Goal: Find specific page/section: Find specific page/section

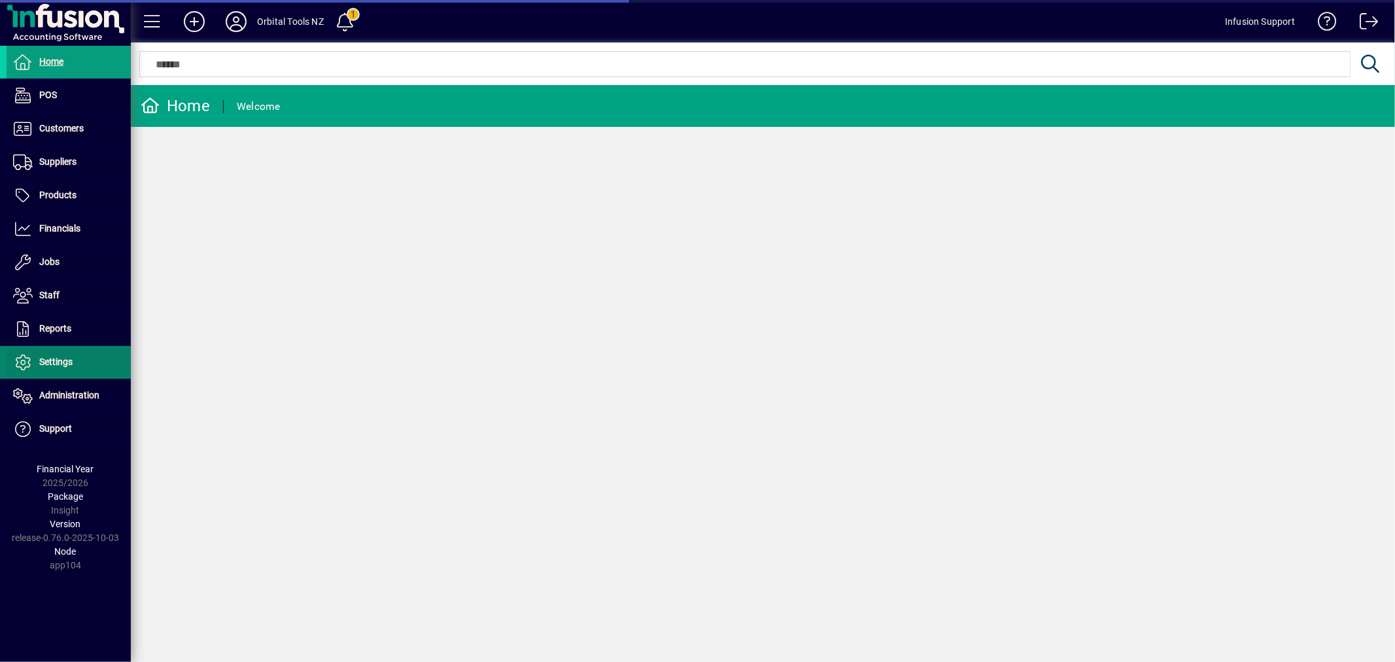
click at [54, 350] on span at bounding box center [69, 362] width 124 height 31
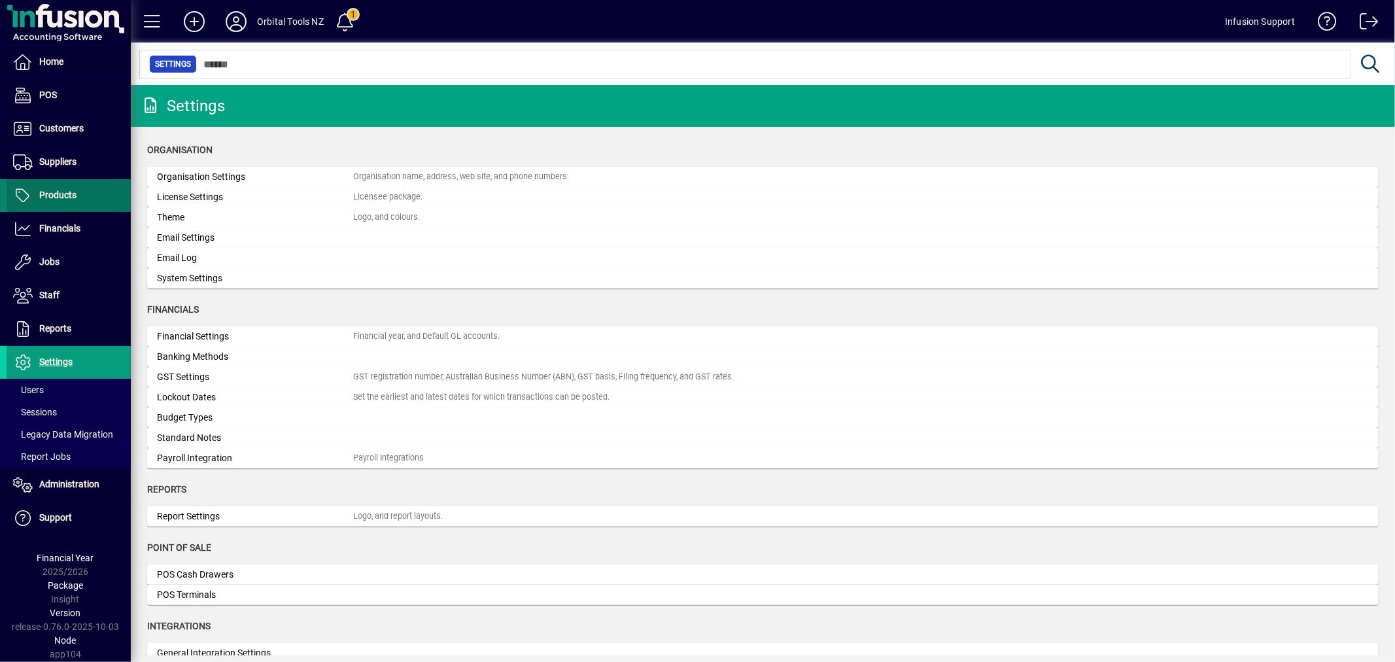
click at [56, 196] on span "Products" at bounding box center [57, 195] width 37 height 10
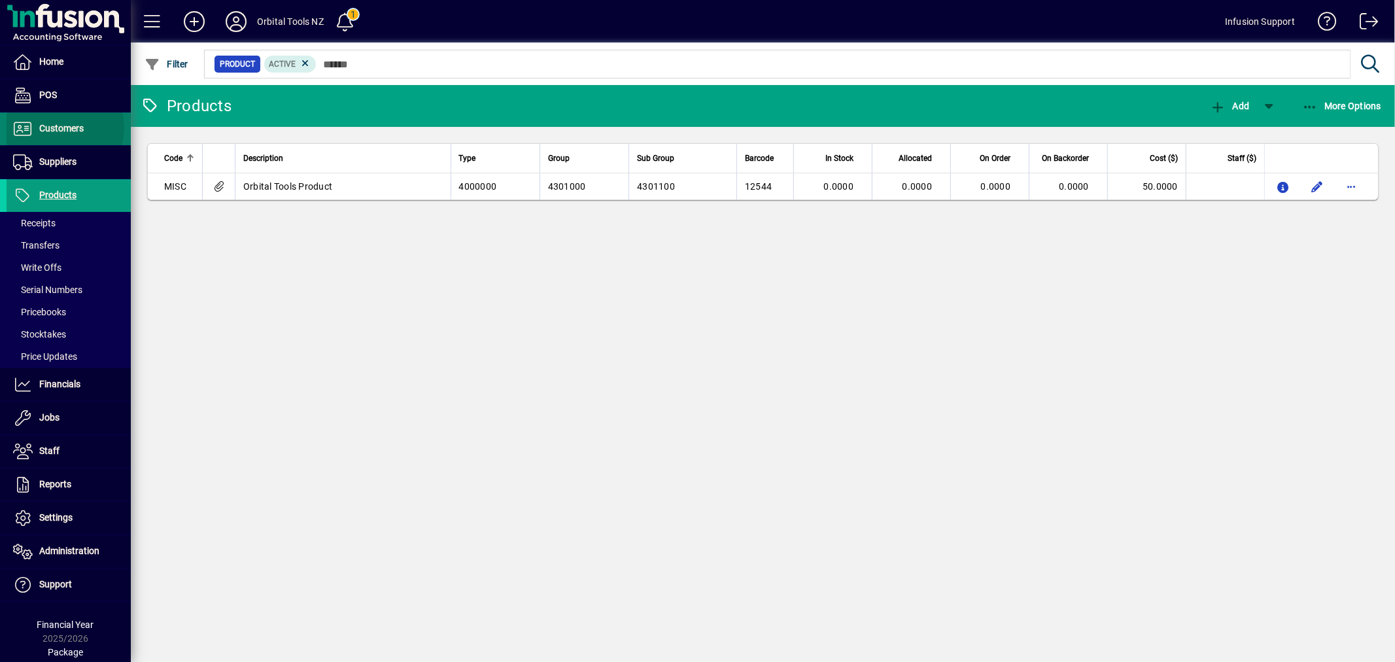
click at [64, 128] on span "Customers" at bounding box center [61, 128] width 44 height 10
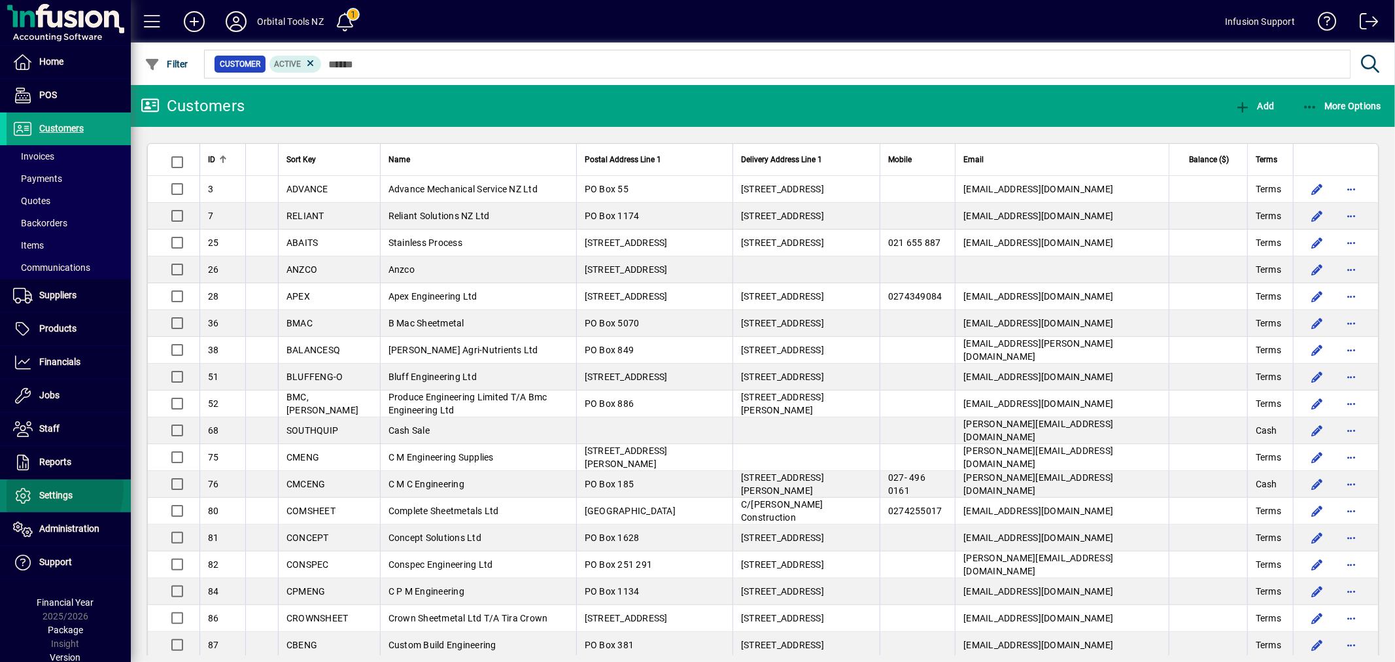
click at [41, 488] on span "Settings" at bounding box center [40, 496] width 66 height 16
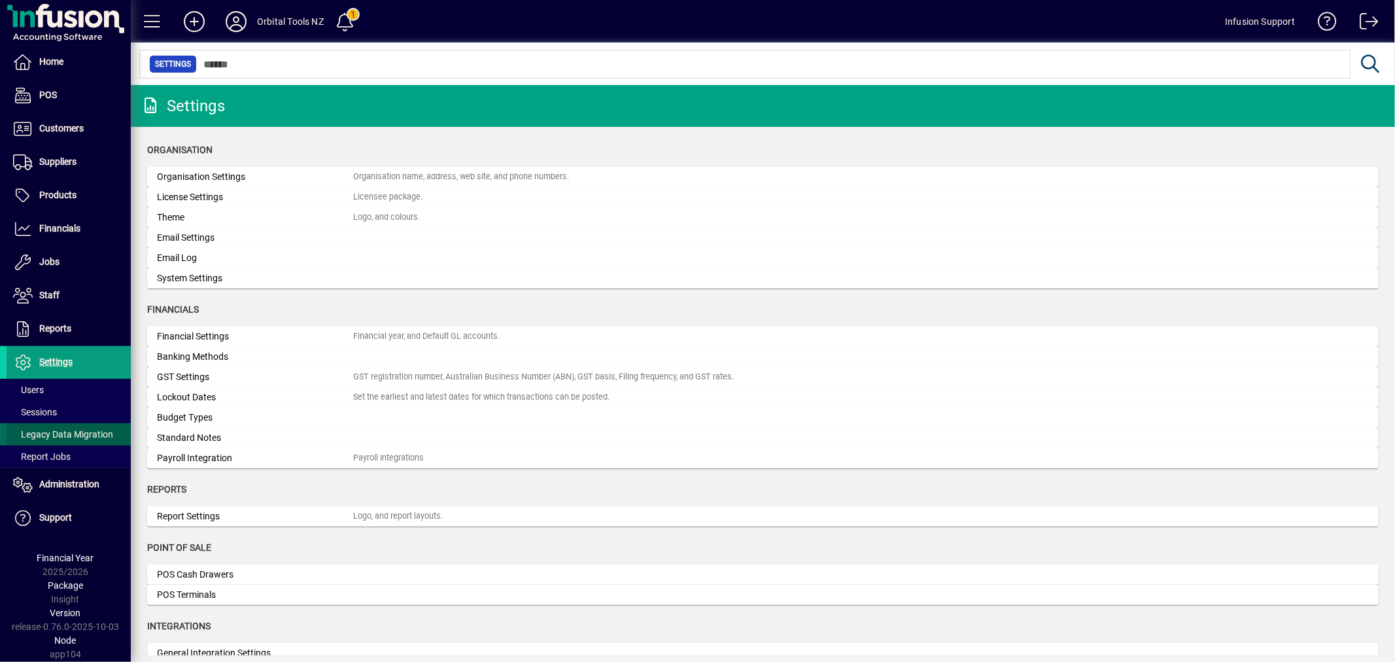
click at [68, 424] on span at bounding box center [69, 433] width 124 height 31
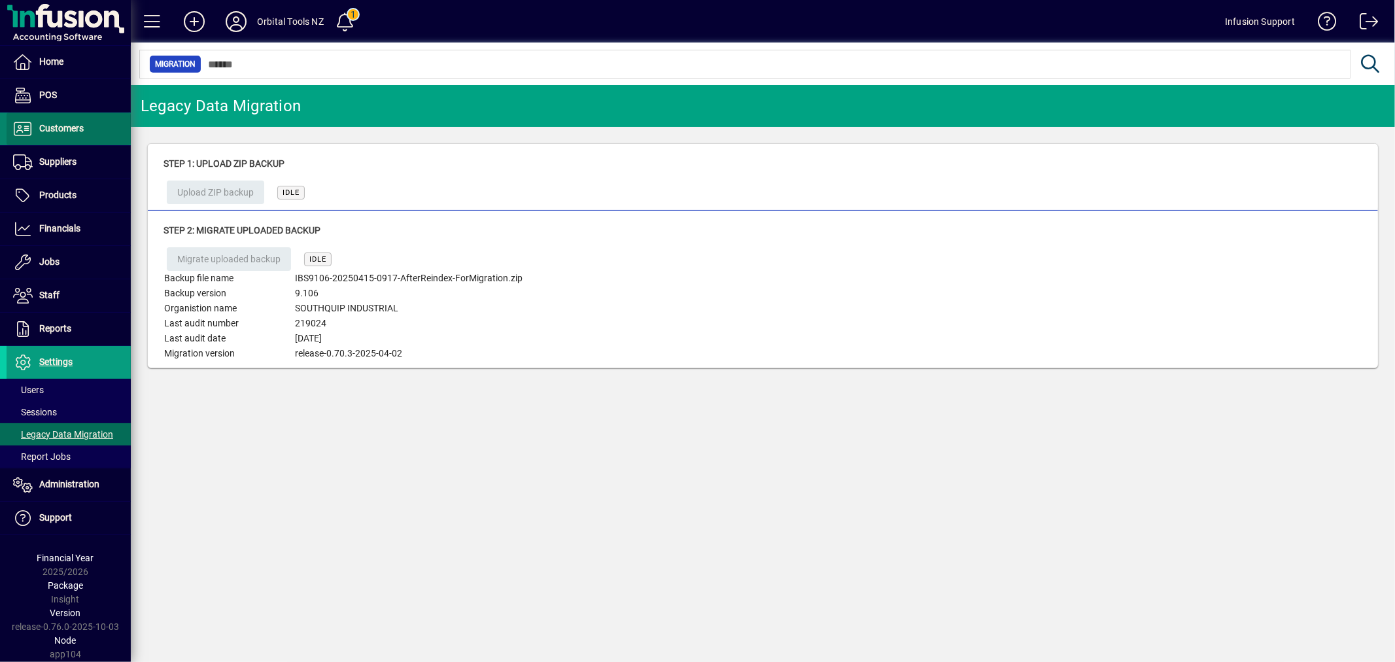
click at [33, 131] on span "Customers" at bounding box center [45, 129] width 77 height 16
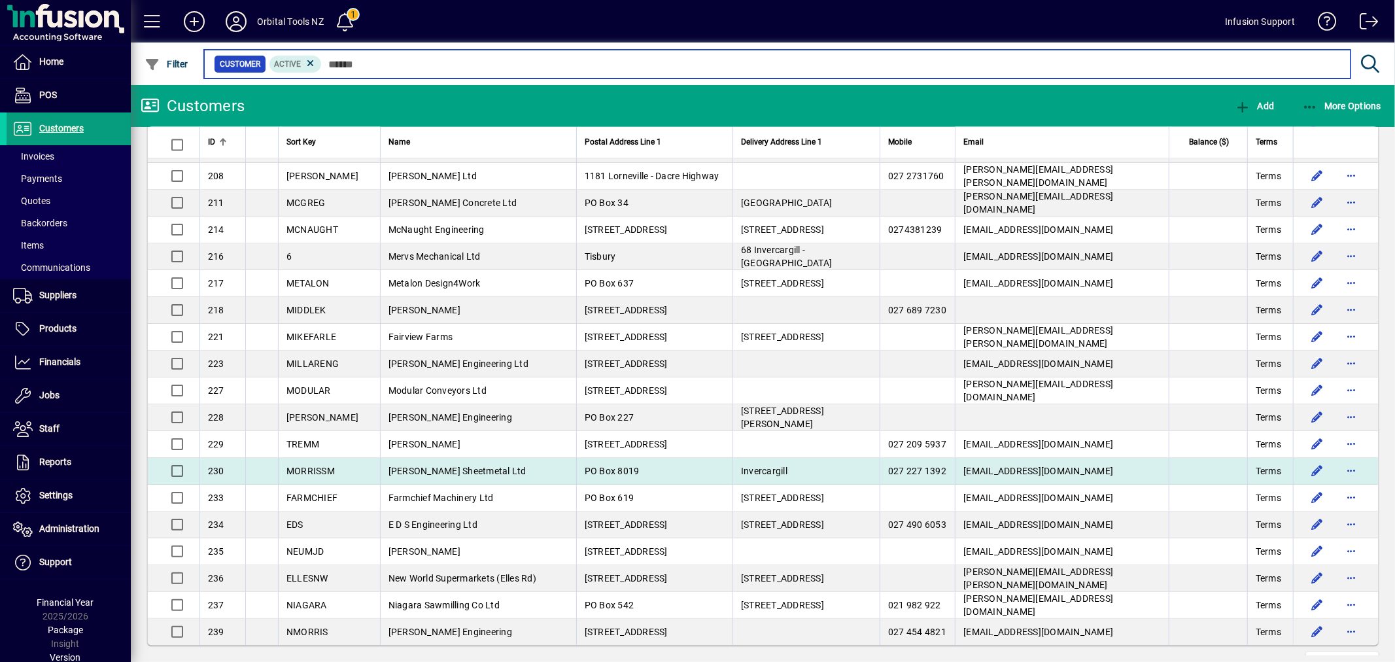
scroll to position [2259, 0]
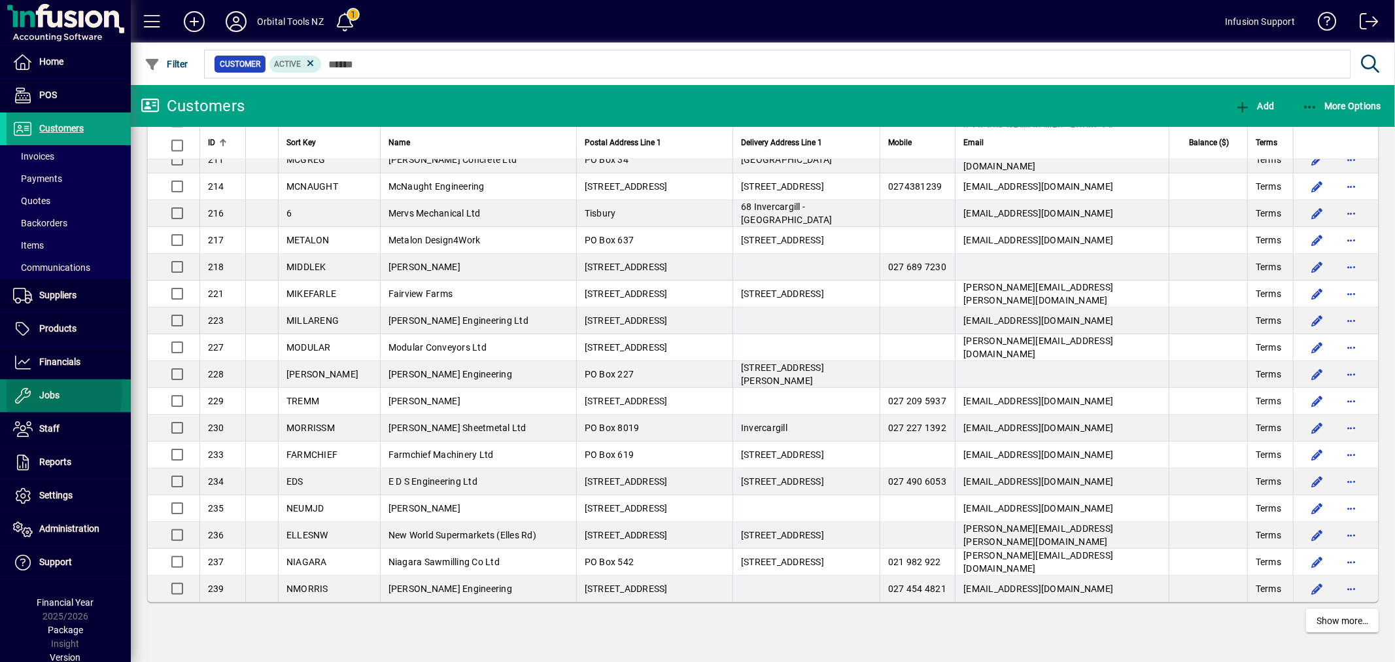
click at [42, 393] on span "Jobs" at bounding box center [49, 395] width 20 height 10
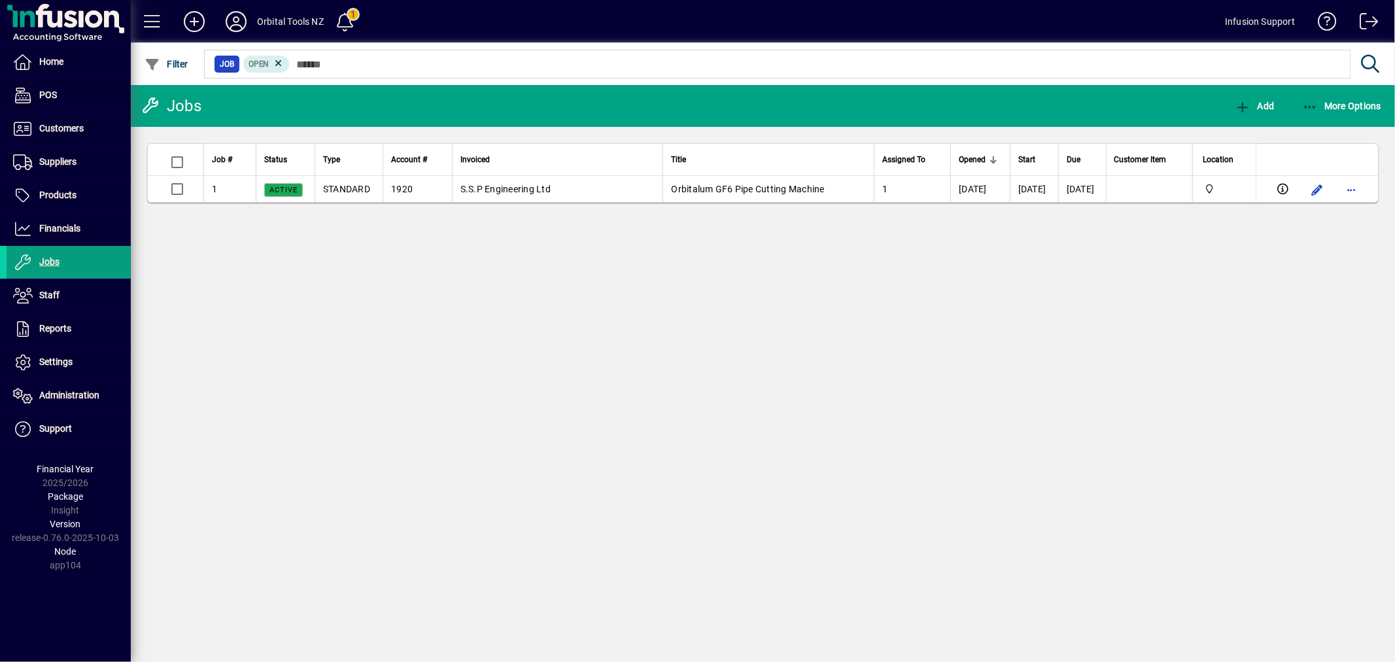
click at [534, 312] on div "Jobs Add More Options Job # Status Type Account # Invoiced Title Assigned To Op…" at bounding box center [763, 373] width 1264 height 577
click at [83, 357] on span at bounding box center [69, 362] width 124 height 31
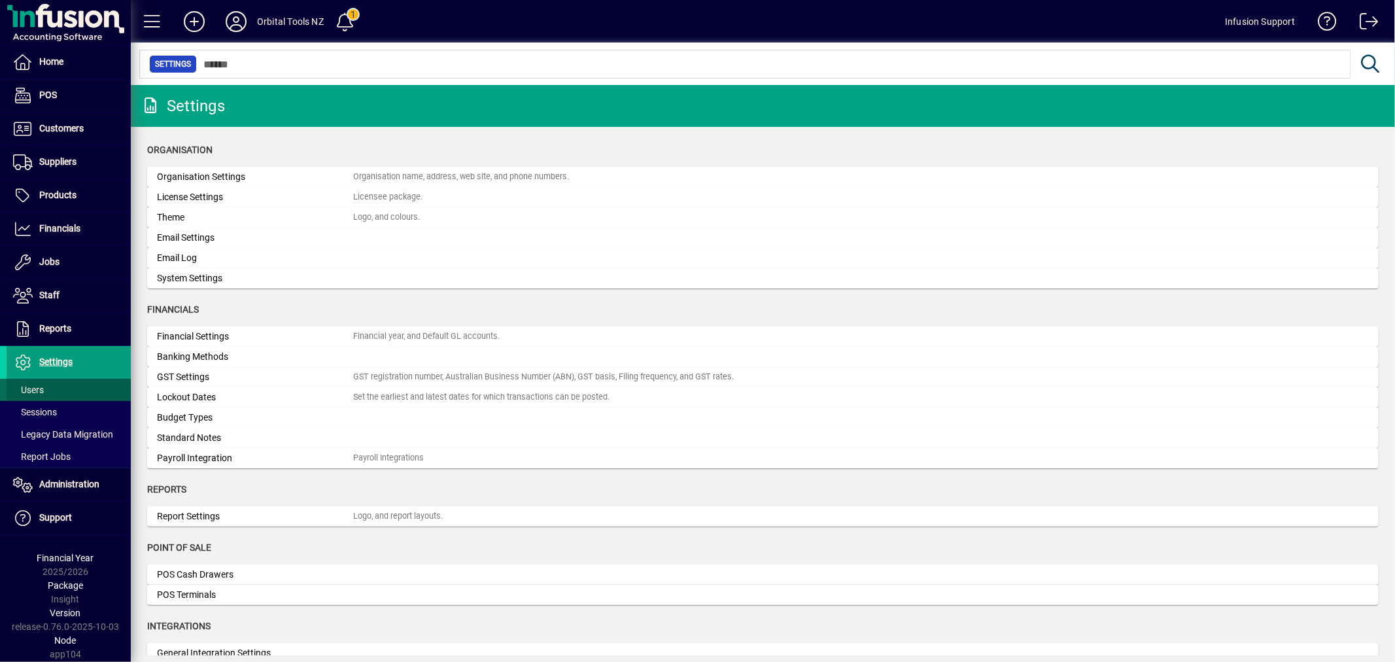
click at [46, 386] on span at bounding box center [69, 389] width 124 height 31
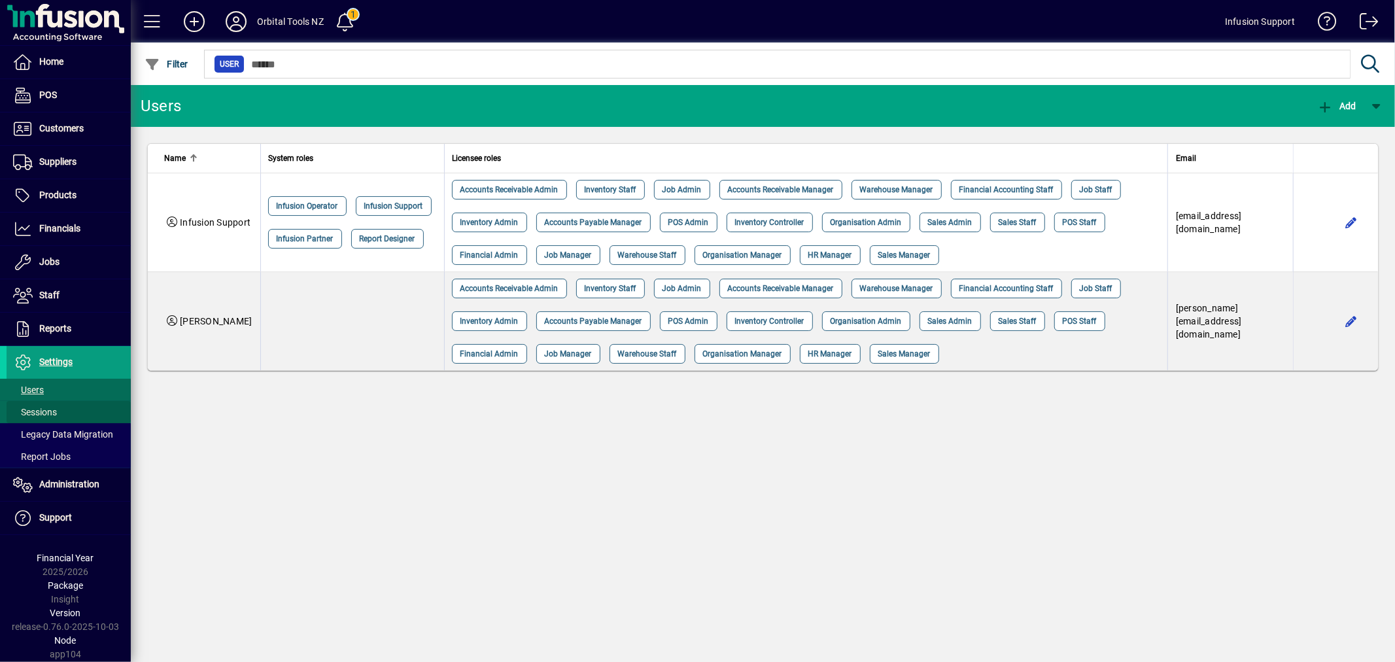
click at [48, 411] on span "Sessions" at bounding box center [35, 412] width 44 height 10
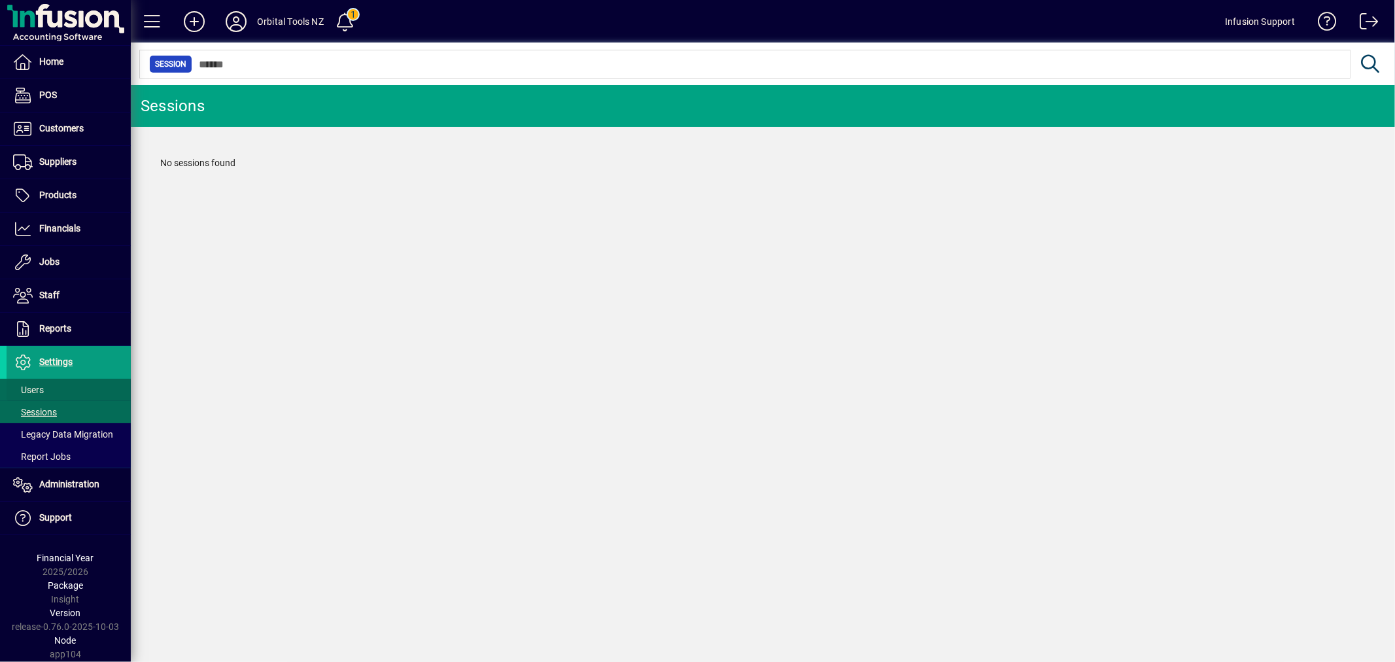
click at [43, 393] on span "Users" at bounding box center [28, 389] width 31 height 10
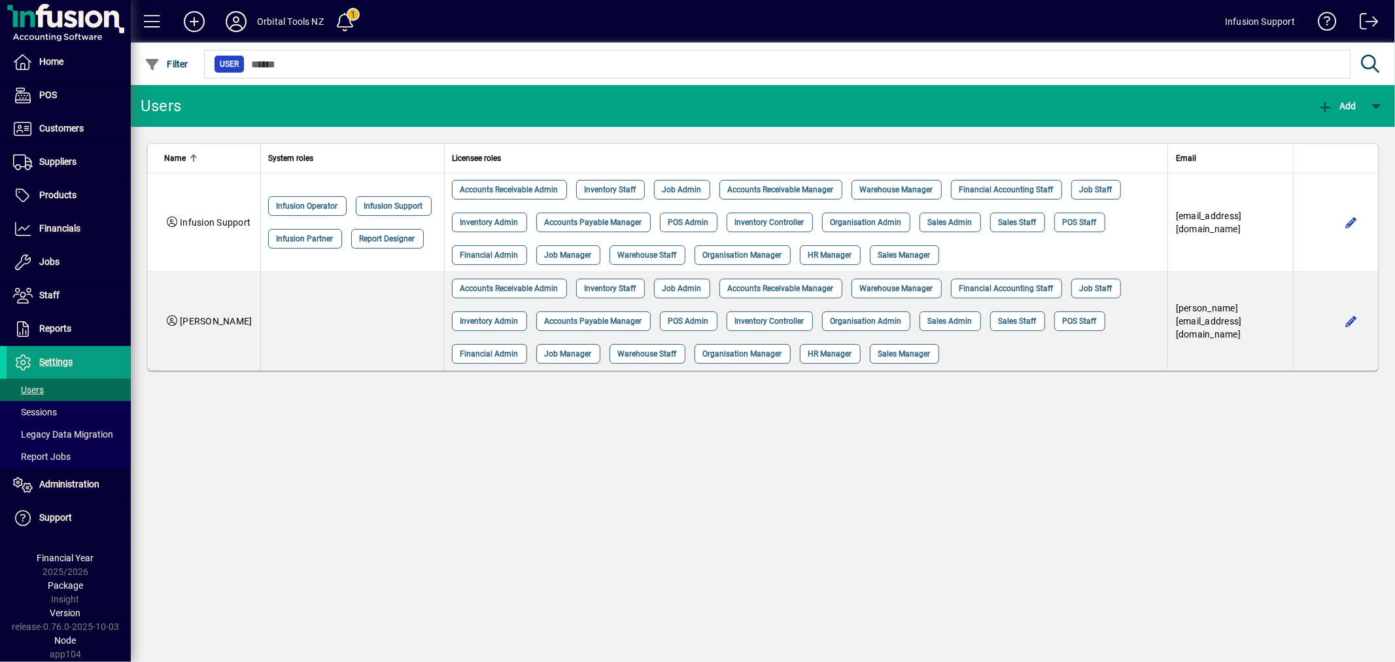
drag, startPoint x: 990, startPoint y: 546, endPoint x: 991, endPoint y: 534, distance: 11.8
click at [991, 543] on div "Users Add Name System roles Licensee roles Email Infusion Support Infusion Oper…" at bounding box center [763, 373] width 1264 height 577
drag, startPoint x: 1302, startPoint y: 430, endPoint x: 1334, endPoint y: 400, distance: 44.4
click at [1302, 430] on div "Users Add Name System roles Licensee roles Email Infusion Support Infusion Oper…" at bounding box center [763, 373] width 1264 height 577
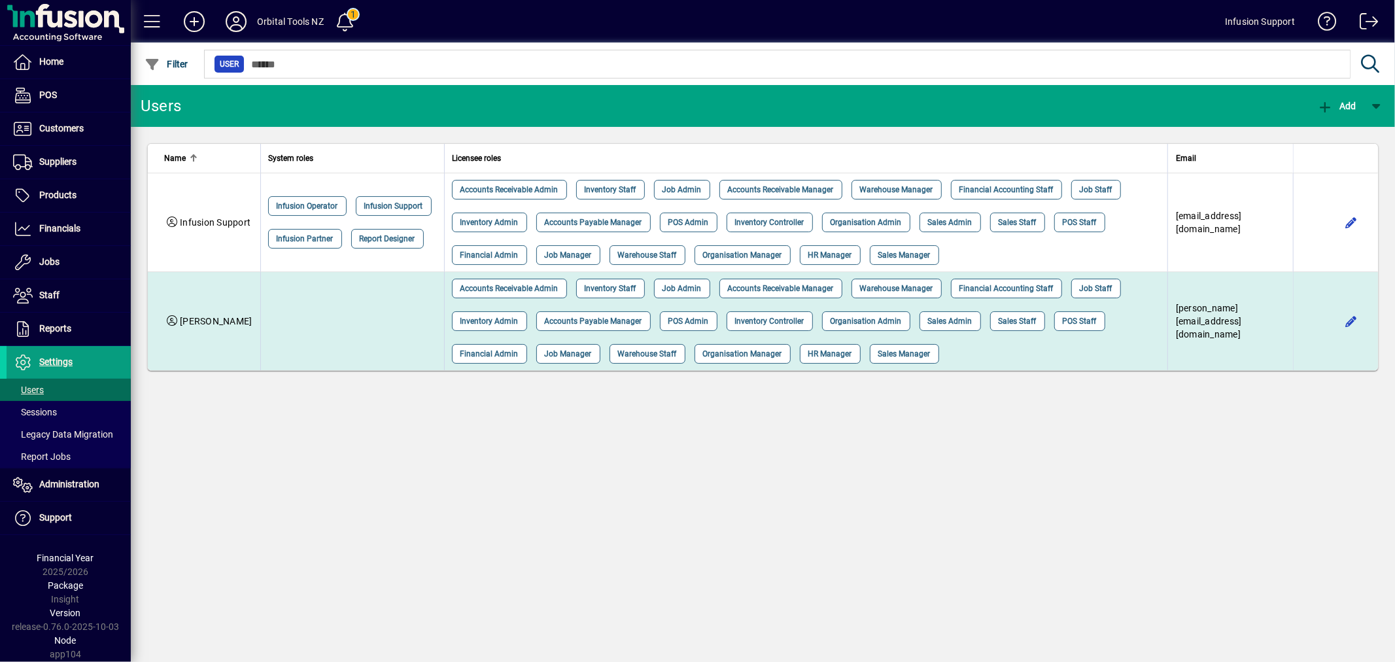
click at [1201, 312] on td "samuel@orbitaltools.co.nz" at bounding box center [1230, 321] width 126 height 98
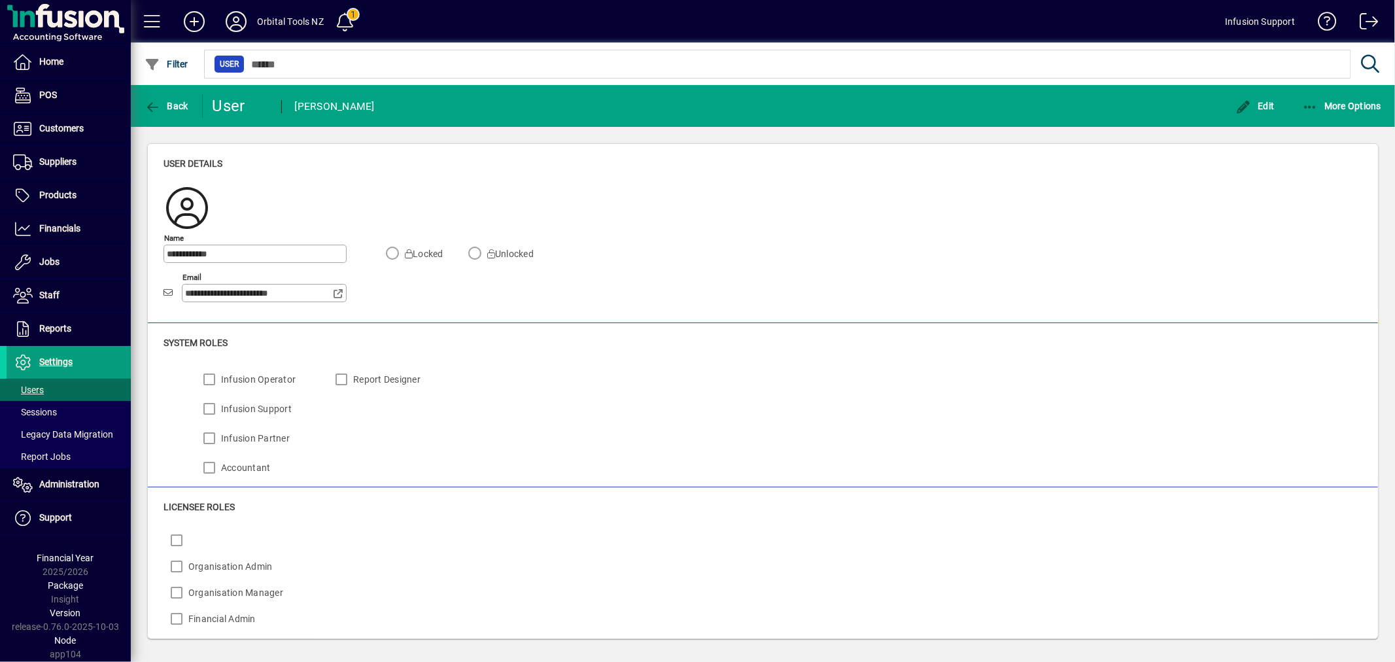
click at [337, 290] on icon at bounding box center [339, 293] width 12 height 9
click at [243, 15] on icon at bounding box center [236, 21] width 26 height 21
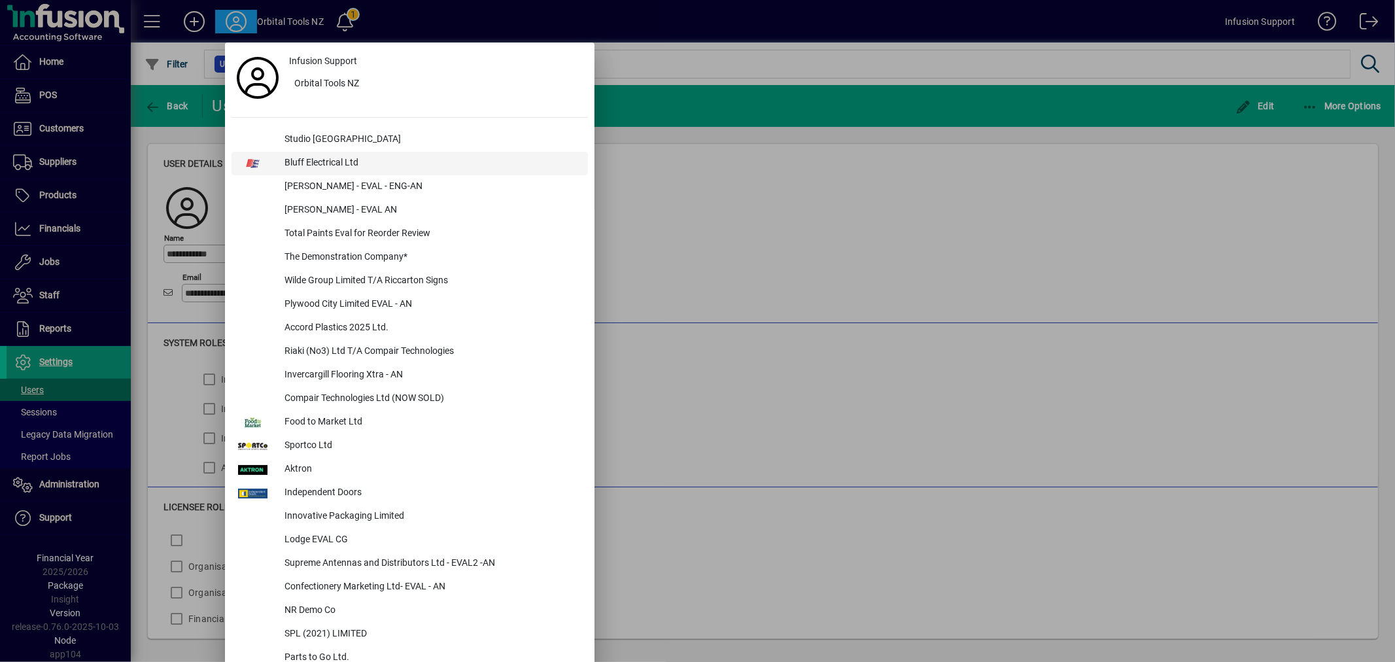
click at [386, 173] on div "Bluff Electrical Ltd" at bounding box center [431, 164] width 314 height 24
